Goal: Task Accomplishment & Management: Use online tool/utility

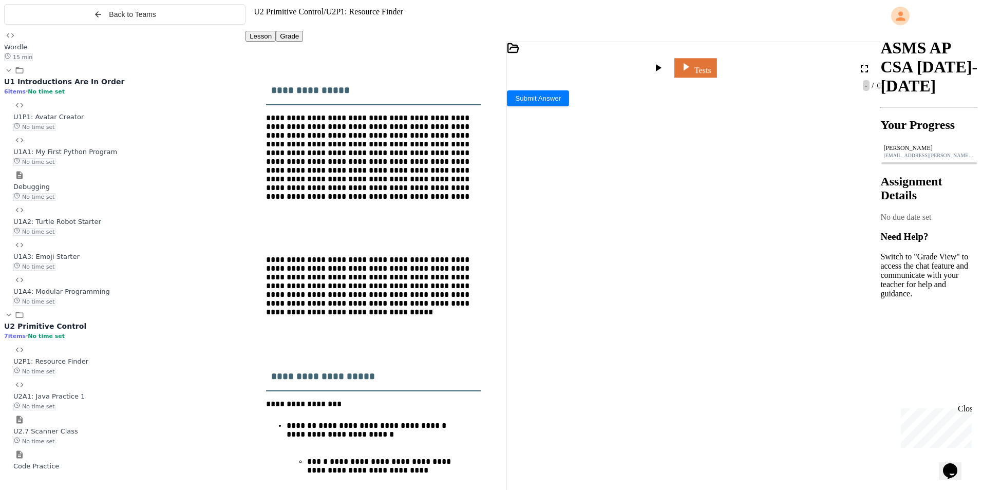
click at [713, 58] on link "Tests" at bounding box center [695, 68] width 42 height 20
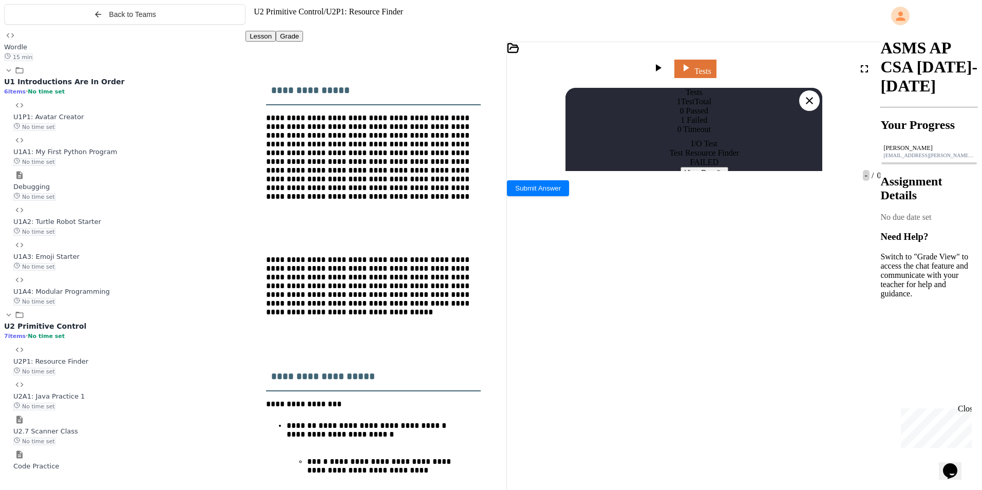
click at [695, 178] on button "View Results" at bounding box center [704, 172] width 48 height 11
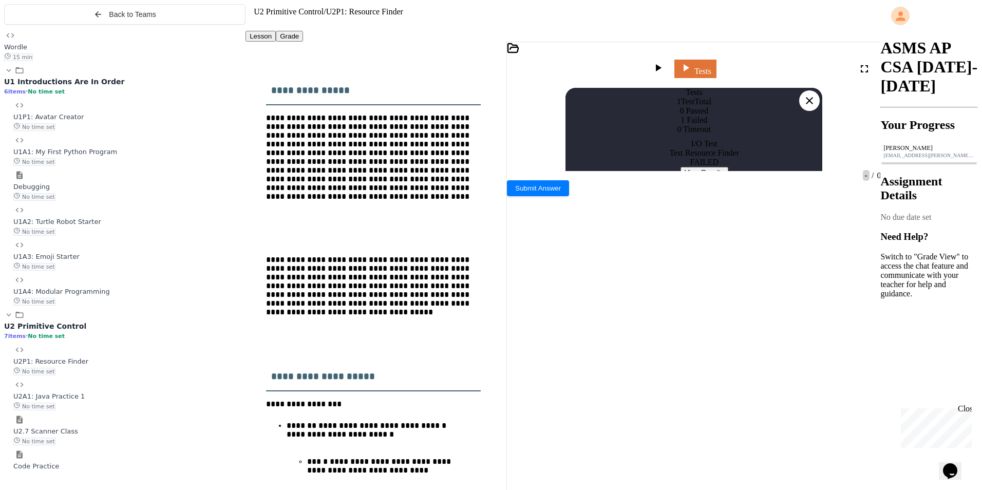
click at [808, 94] on icon at bounding box center [809, 100] width 12 height 12
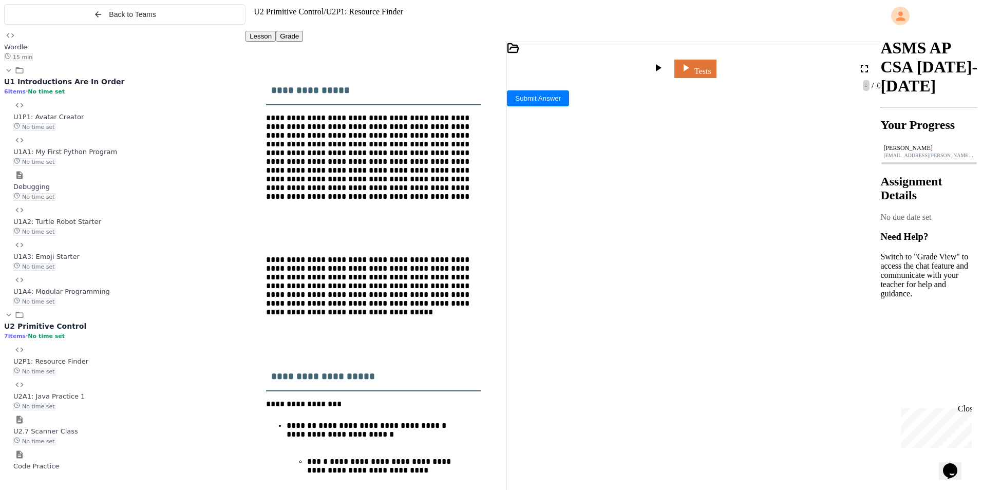
click at [517, 63] on div "Tests" at bounding box center [694, 61] width 374 height 39
click at [519, 54] on icon at bounding box center [513, 48] width 12 height 12
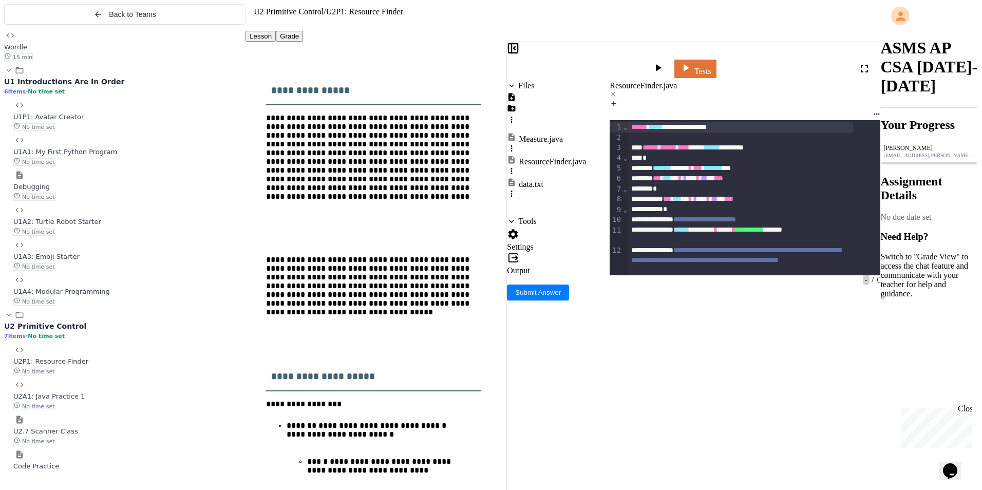
click at [537, 180] on div "data.txt" at bounding box center [531, 184] width 25 height 9
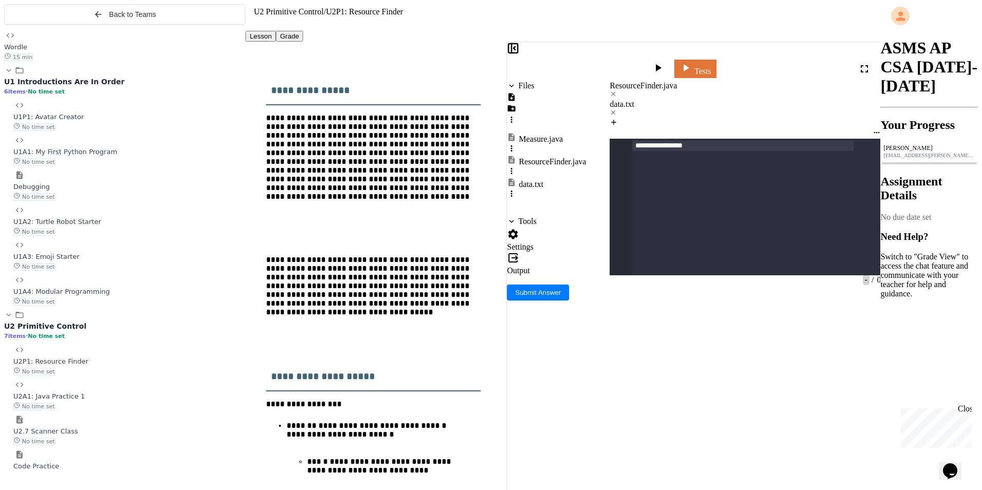
scroll to position [5954, 0]
click at [648, 81] on div "ResourceFinder.java" at bounding box center [745, 85] width 271 height 9
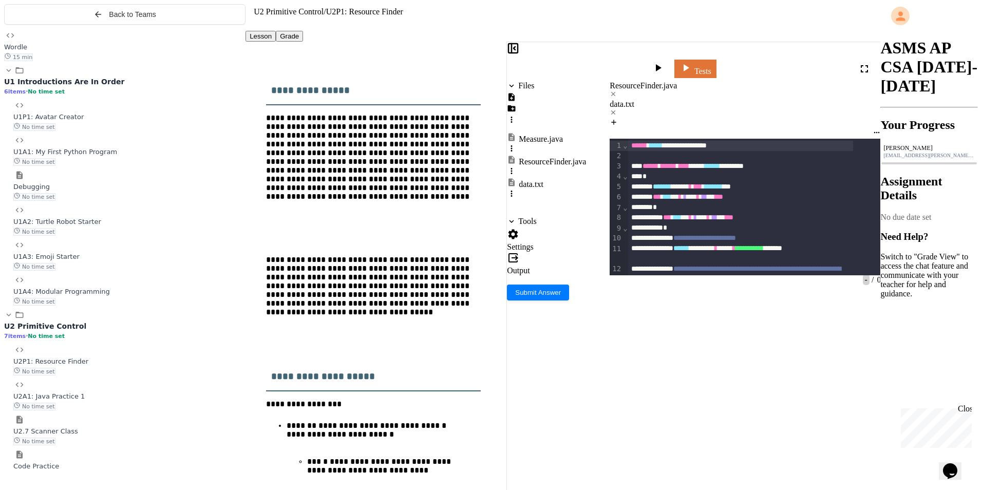
scroll to position [53, 0]
click at [667, 62] on div at bounding box center [659, 69] width 15 height 14
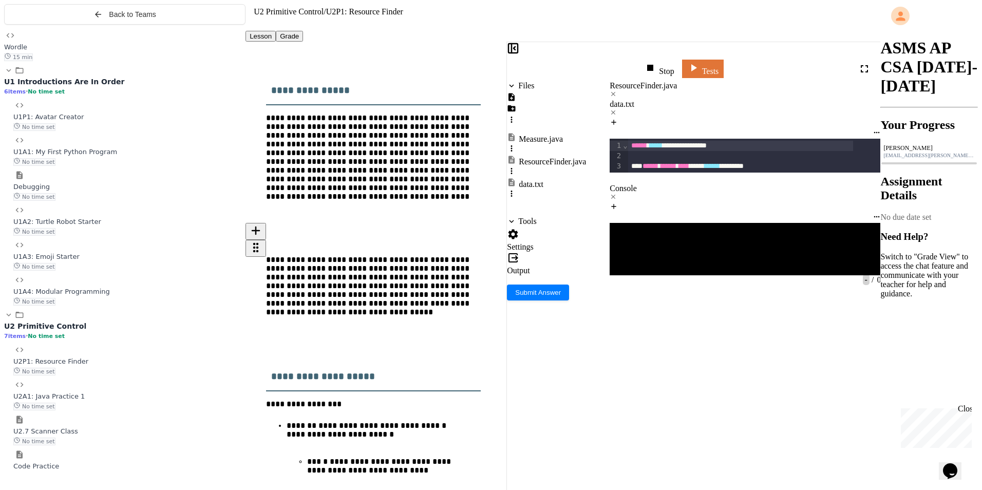
scroll to position [4452, 0]
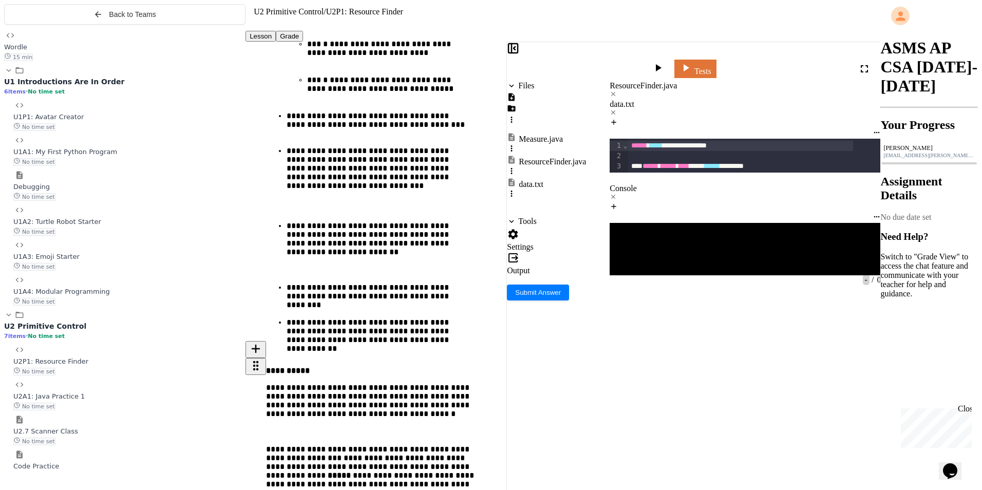
scroll to position [570, 0]
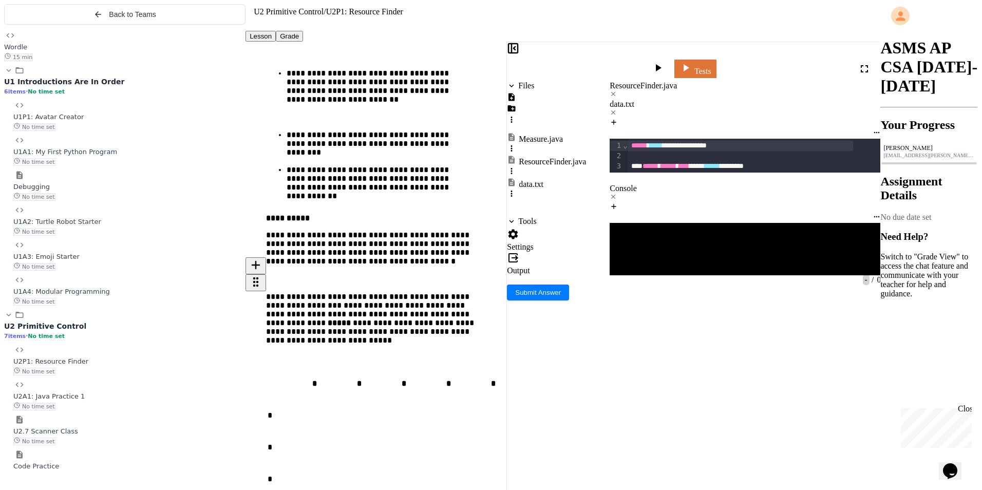
drag, startPoint x: 438, startPoint y: 400, endPoint x: 313, endPoint y: 388, distance: 125.3
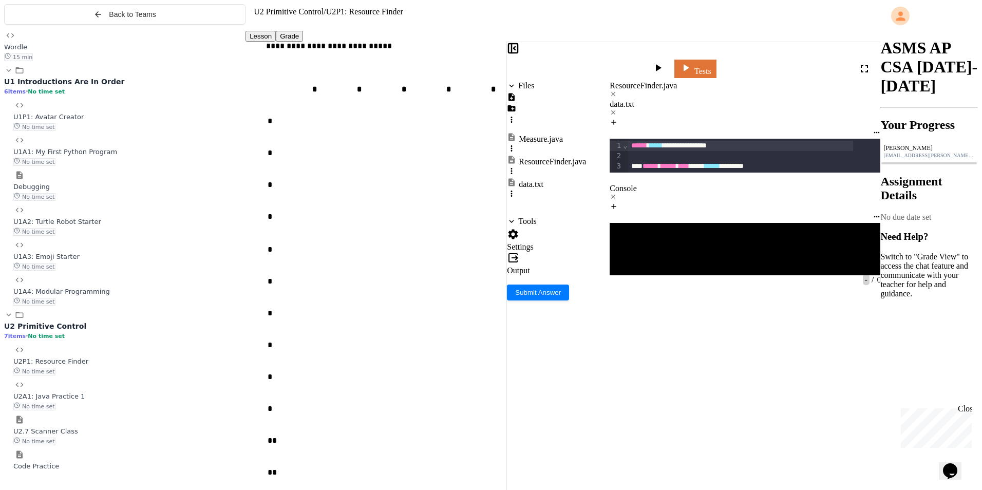
scroll to position [878, 0]
drag, startPoint x: 349, startPoint y: 395, endPoint x: 414, endPoint y: 415, distance: 68.2
drag, startPoint x: 359, startPoint y: 398, endPoint x: 408, endPoint y: 408, distance: 49.8
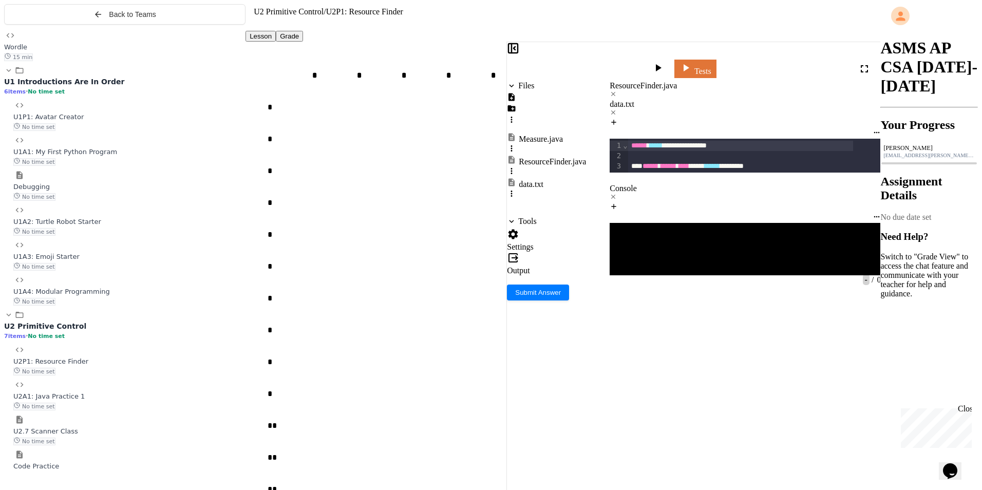
click at [715, 64] on link "Tests" at bounding box center [695, 68] width 40 height 20
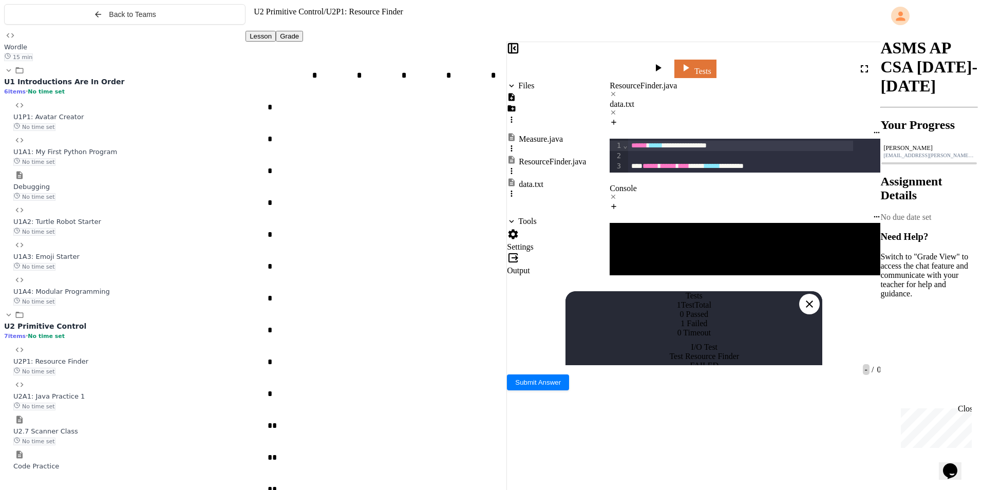
click at [680, 370] on button "View Results" at bounding box center [704, 375] width 48 height 11
drag, startPoint x: 680, startPoint y: 42, endPoint x: 674, endPoint y: 43, distance: 5.7
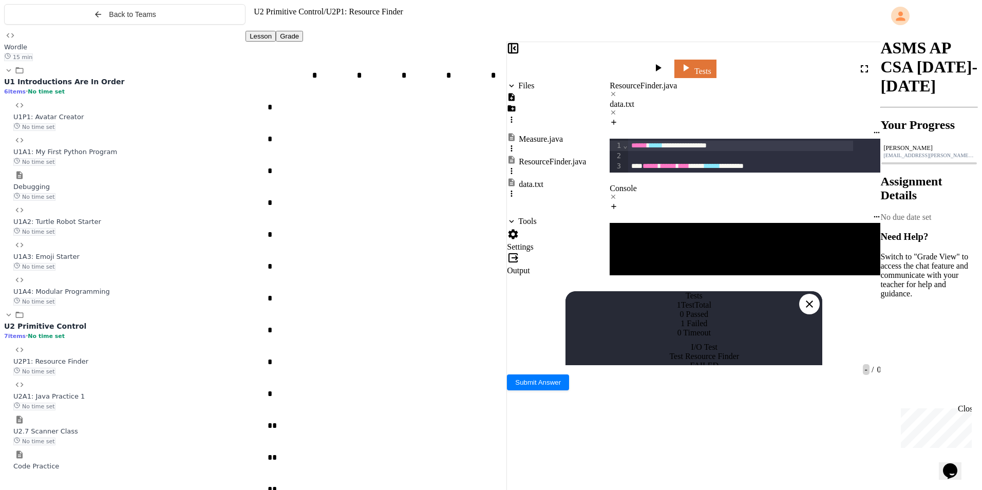
click at [810, 294] on div at bounding box center [809, 304] width 21 height 21
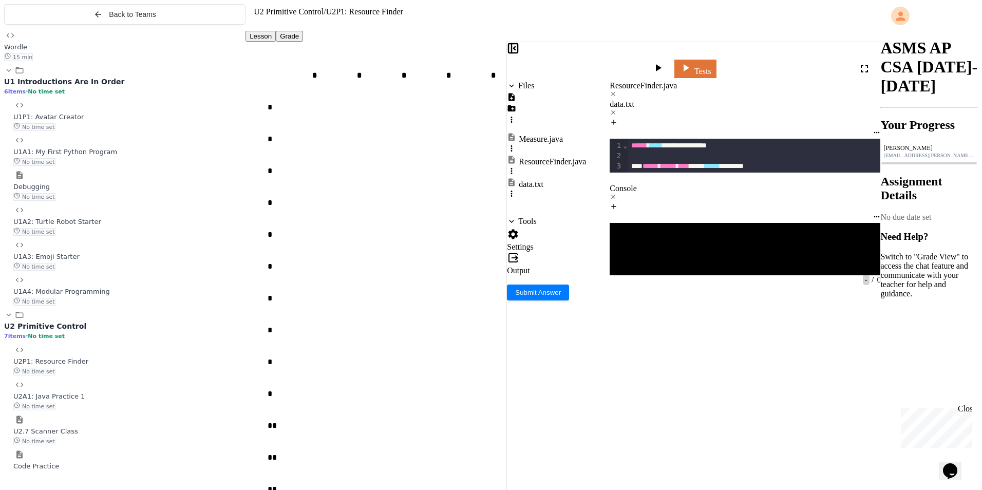
click at [734, 368] on div "*" at bounding box center [740, 373] width 225 height 10
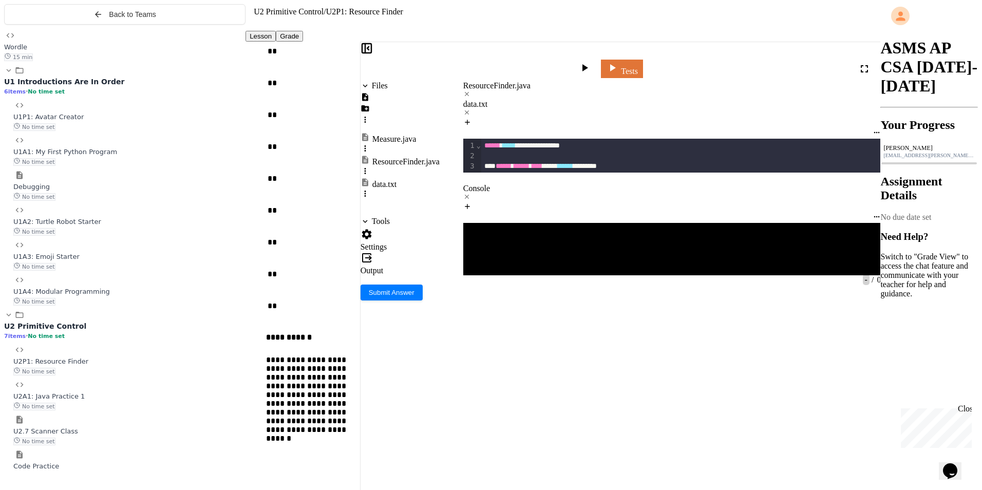
scroll to position [4744, 0]
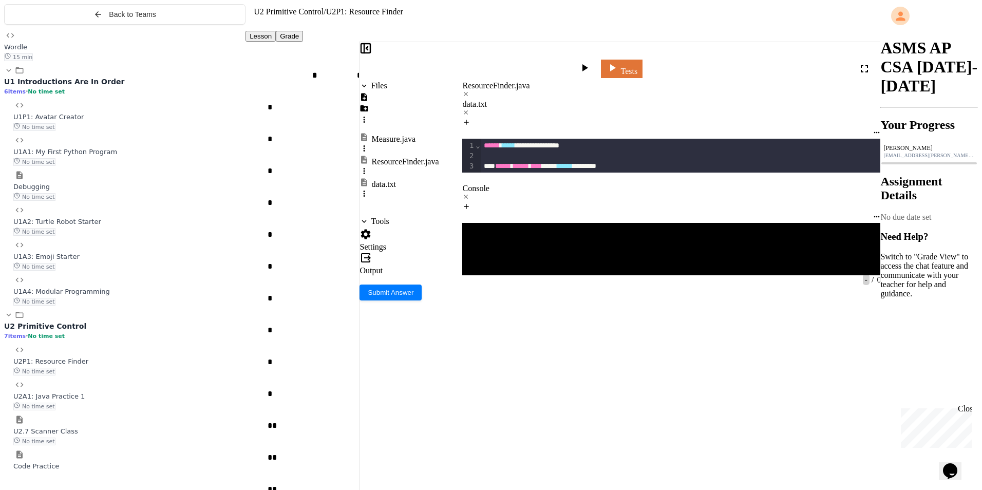
click at [359, 135] on div at bounding box center [359, 268] width 0 height 452
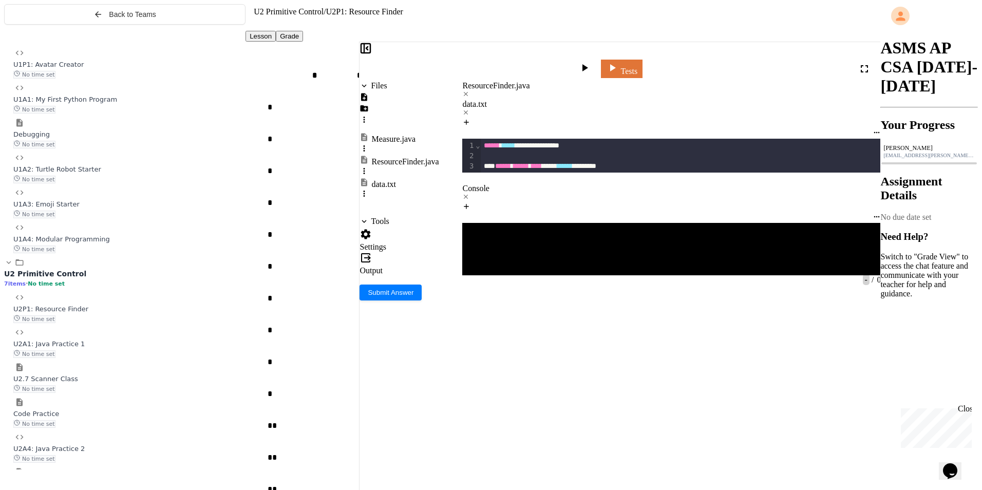
scroll to position [126, 0]
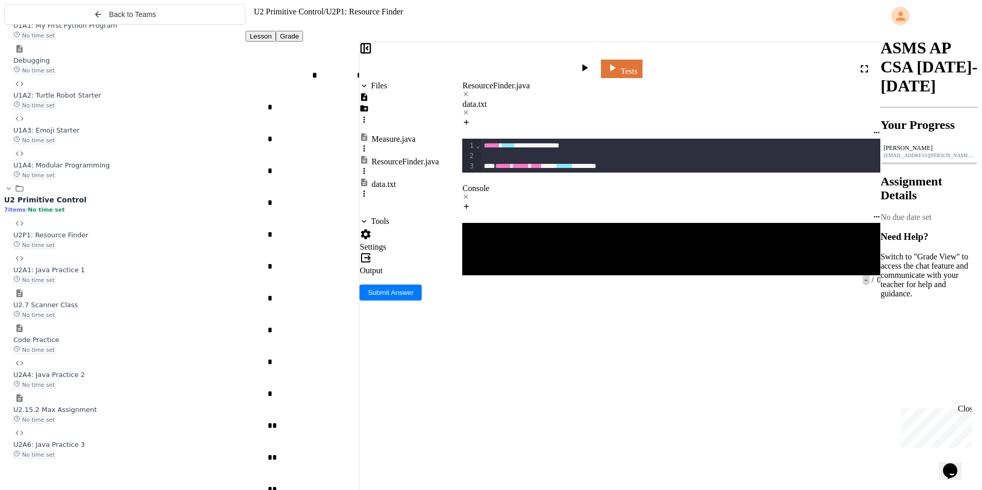
click at [85, 448] on span "U2A6: Java Practice 3" at bounding box center [48, 445] width 71 height 8
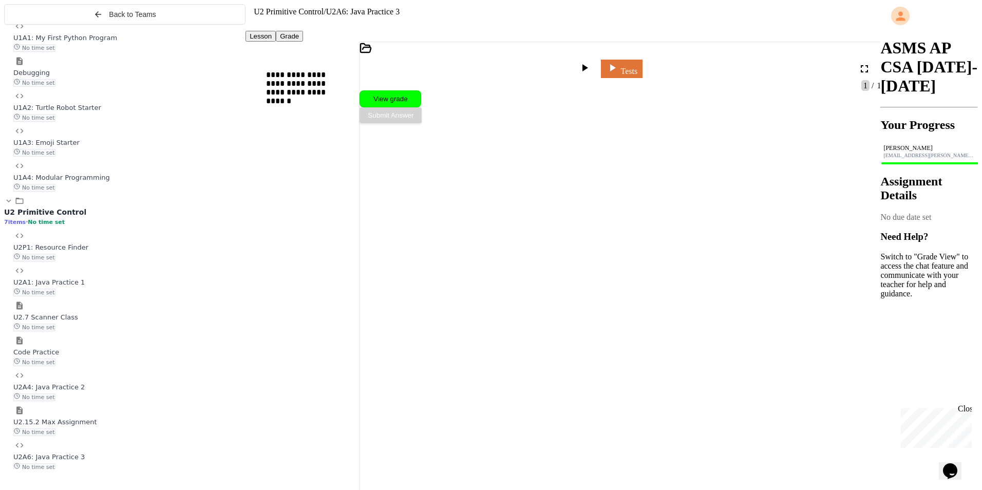
scroll to position [479, 0]
click at [164, 366] on div "No time set" at bounding box center [129, 361] width 232 height 9
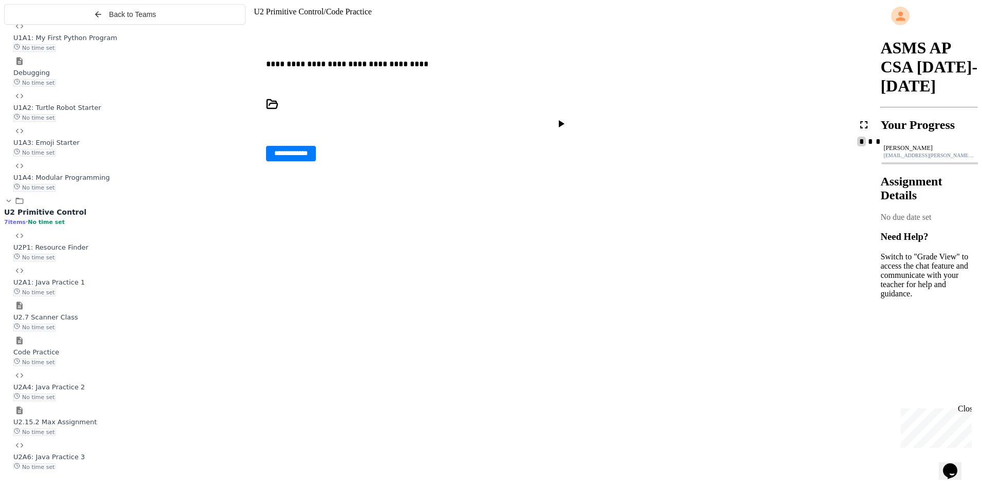
click at [151, 331] on div "No time set" at bounding box center [129, 326] width 232 height 9
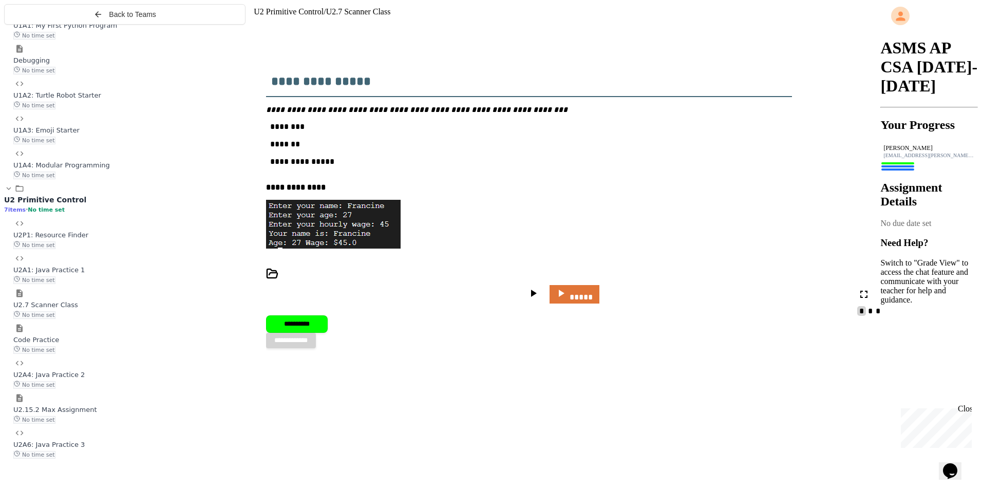
click at [59, 344] on span "Code Practice" at bounding box center [36, 340] width 46 height 8
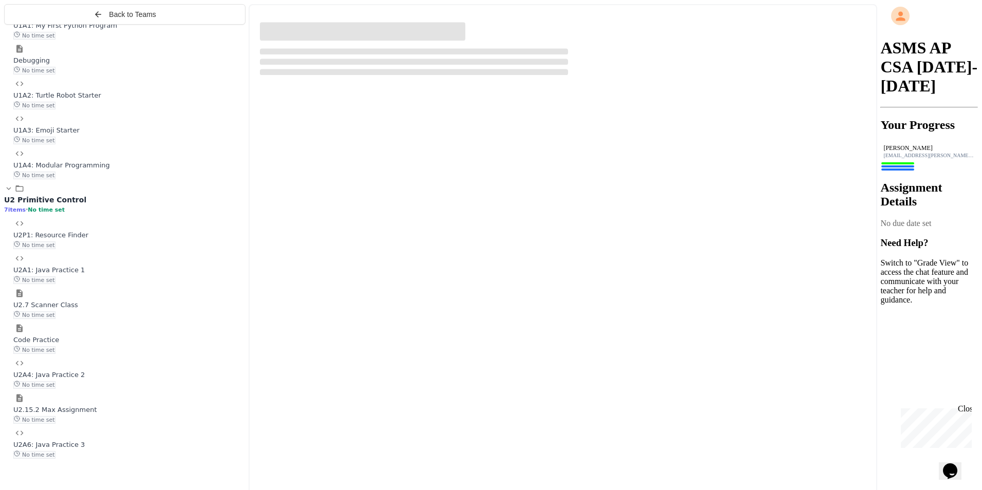
scroll to position [114, 0]
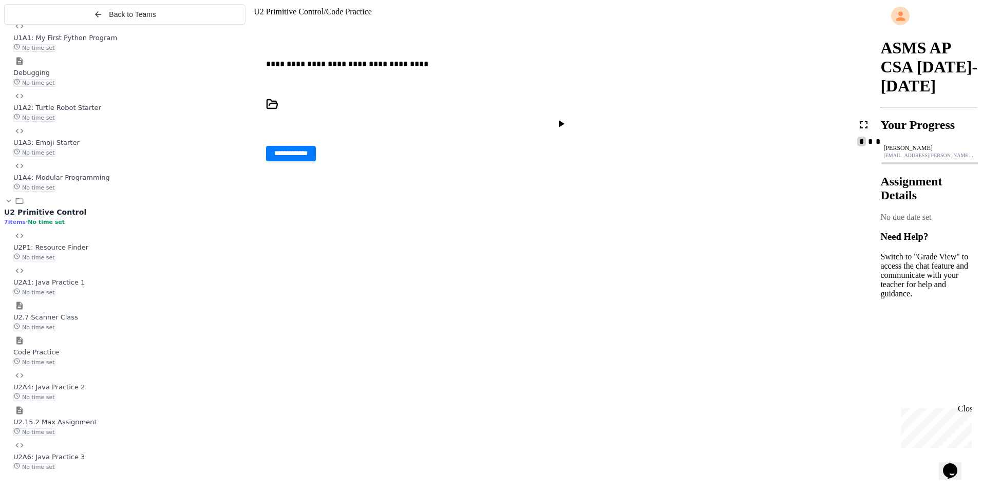
click at [137, 436] on div "U2.15.2 Max Assignment No time set" at bounding box center [129, 426] width 232 height 19
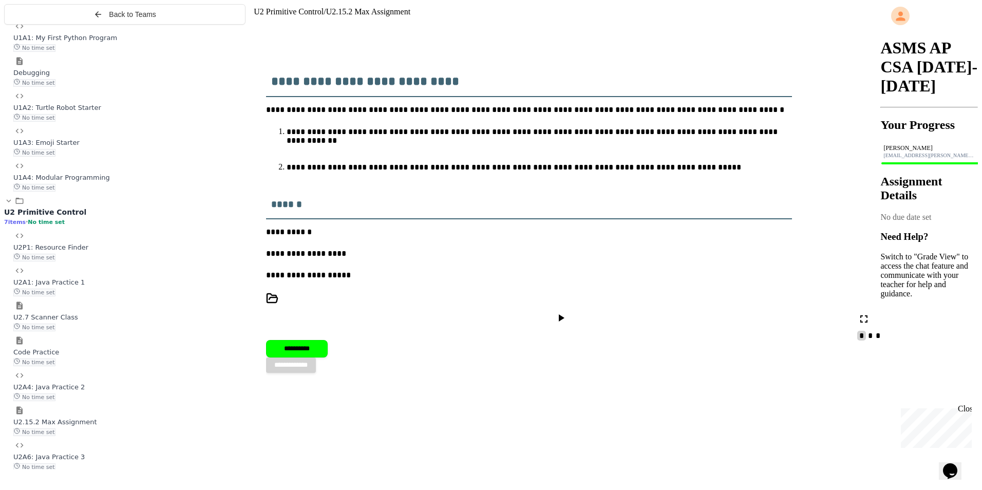
click at [138, 251] on div "U2P1: Resource Finder No time set" at bounding box center [129, 246] width 232 height 30
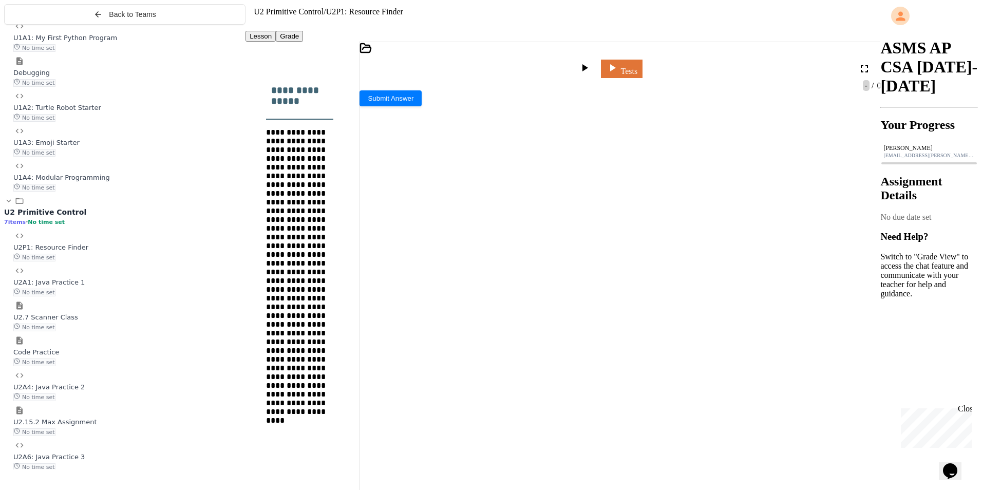
click at [446, 256] on div "**********" at bounding box center [619, 261] width 483 height 10
click at [588, 64] on icon at bounding box center [585, 67] width 6 height 7
click at [616, 309] on span "**********" at bounding box center [565, 312] width 103 height 7
click at [624, 278] on span "**********" at bounding box center [569, 281] width 110 height 7
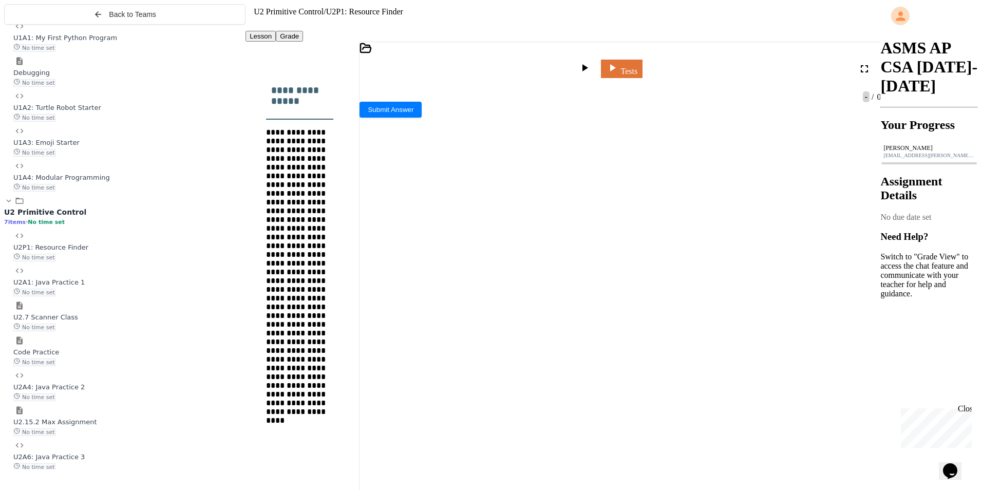
click at [611, 309] on span "**********" at bounding box center [563, 312] width 98 height 7
click at [591, 62] on icon at bounding box center [584, 68] width 12 height 12
click at [642, 59] on link "Tests" at bounding box center [622, 68] width 42 height 20
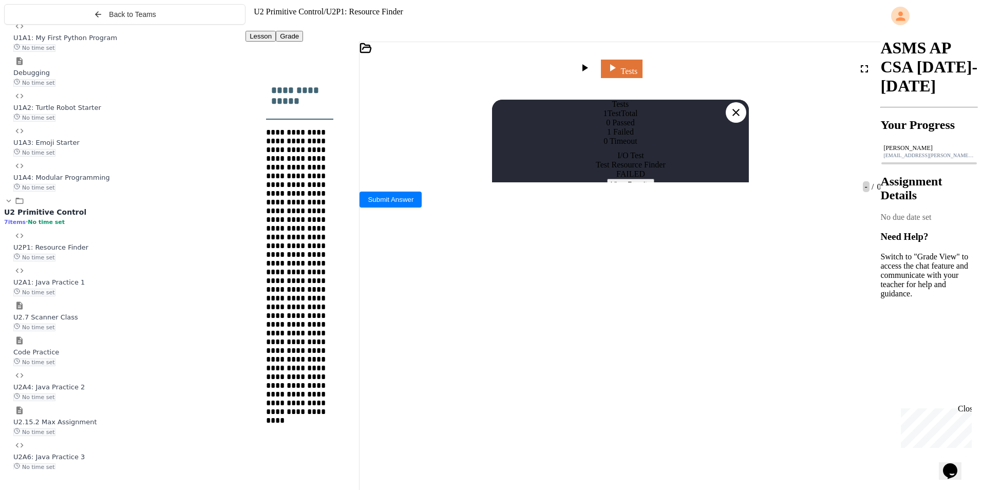
click at [635, 189] on button "View Results" at bounding box center [631, 184] width 48 height 11
click at [734, 106] on icon at bounding box center [736, 112] width 12 height 12
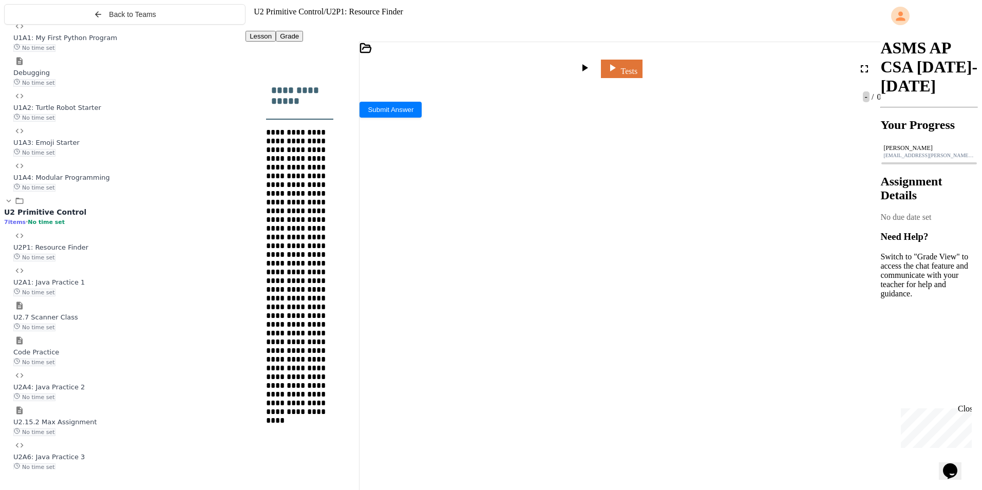
scroll to position [0, 0]
drag, startPoint x: 492, startPoint y: 139, endPoint x: 454, endPoint y: 138, distance: 38.0
click at [454, 267] on div "** ********* ** **** ** ******** ** **** *" at bounding box center [616, 272] width 476 height 10
click at [413, 113] on span "Submit Answer" at bounding box center [391, 110] width 46 height 8
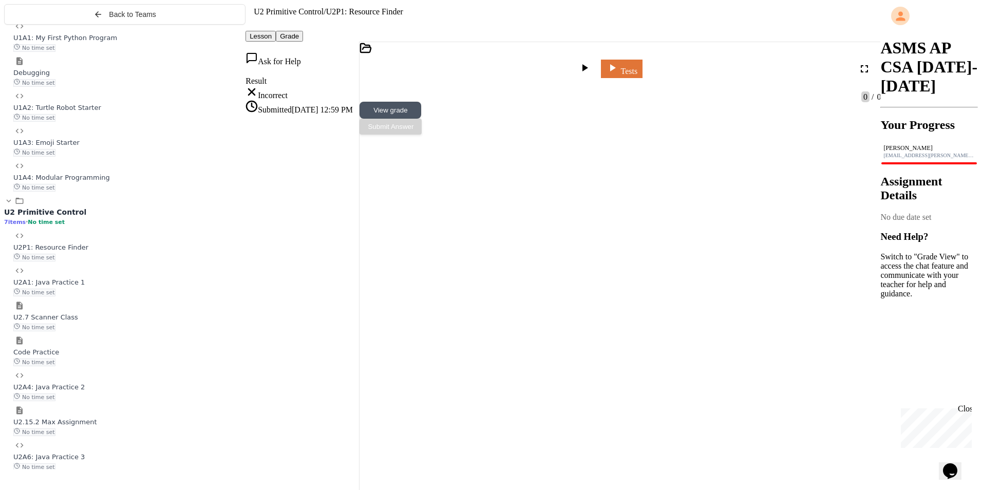
scroll to position [1387, 0]
click at [63, 391] on span "U2A4: Java Practice 2" at bounding box center [48, 387] width 71 height 8
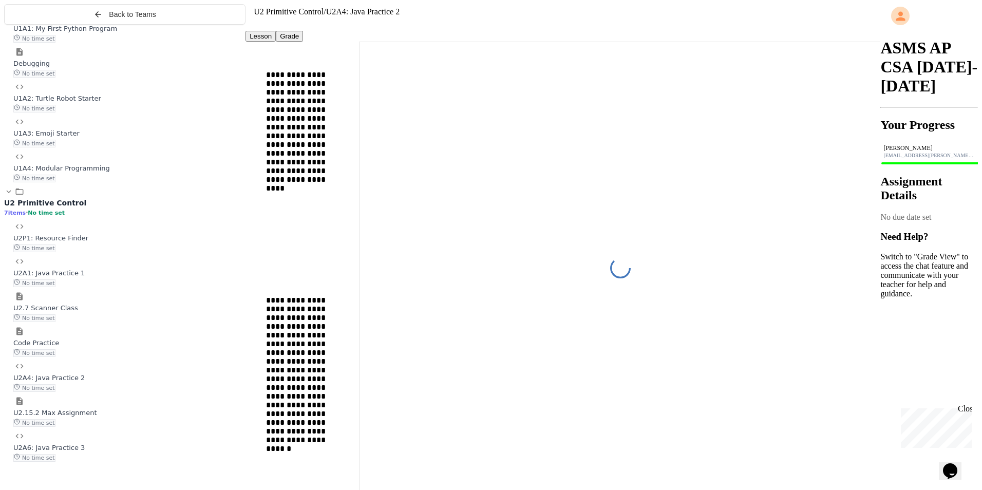
scroll to position [126, 0]
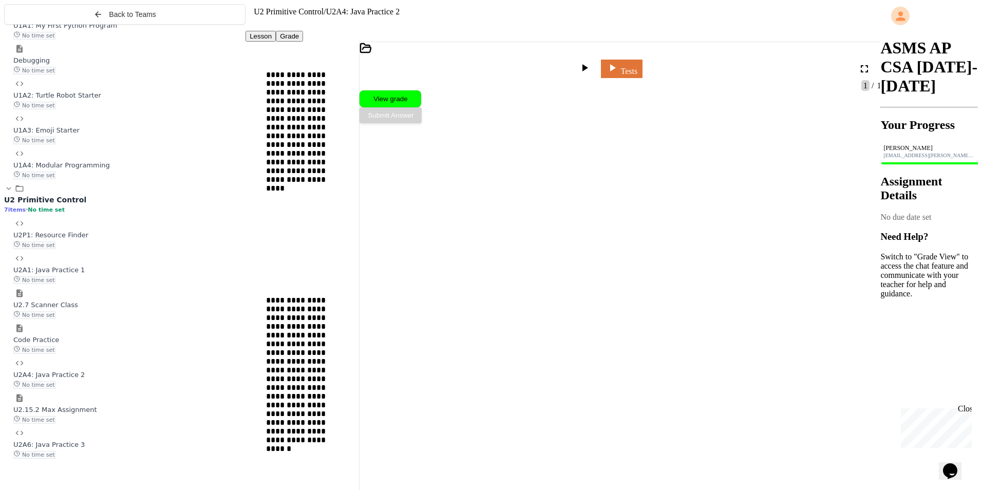
click at [75, 448] on div "U2A6: Java Practice 3 No time set" at bounding box center [129, 443] width 232 height 30
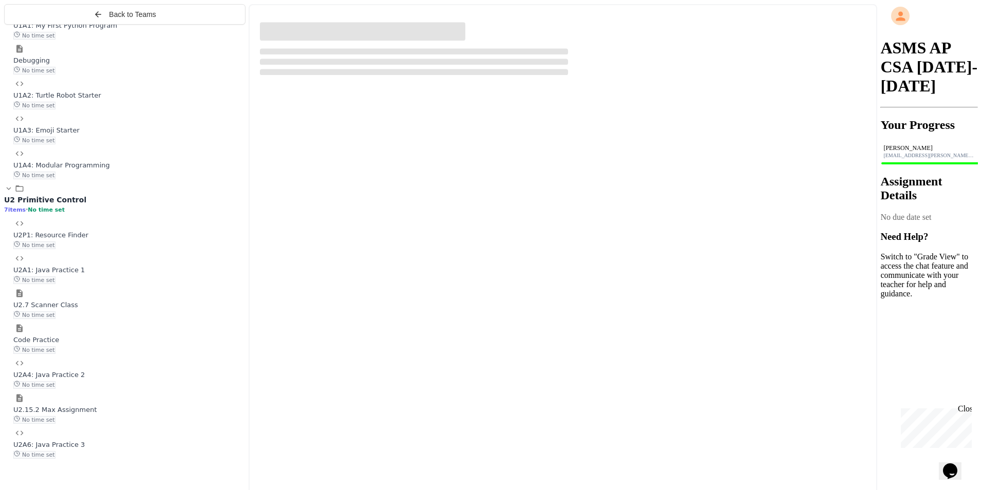
scroll to position [114, 0]
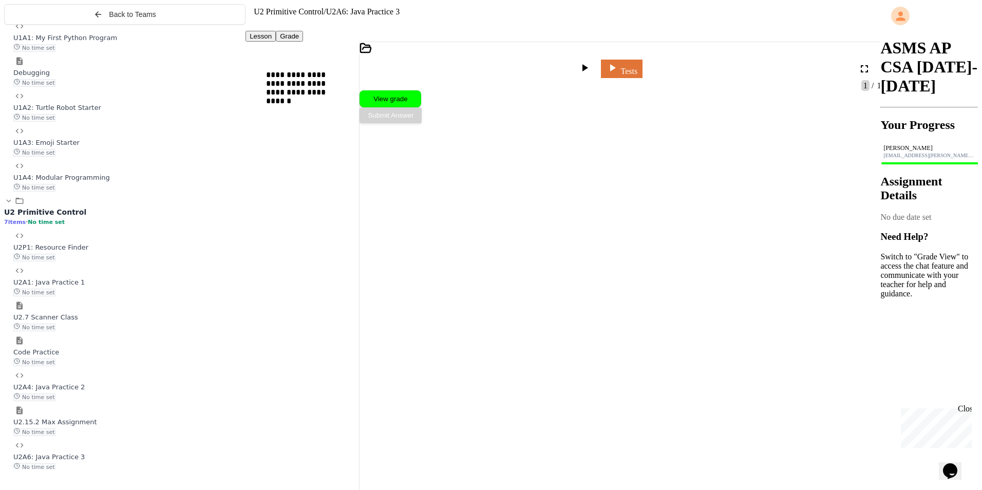
click at [85, 286] on span "U2A1: Java Practice 1" at bounding box center [48, 282] width 71 height 8
